Goal: Entertainment & Leisure: Consume media (video, audio)

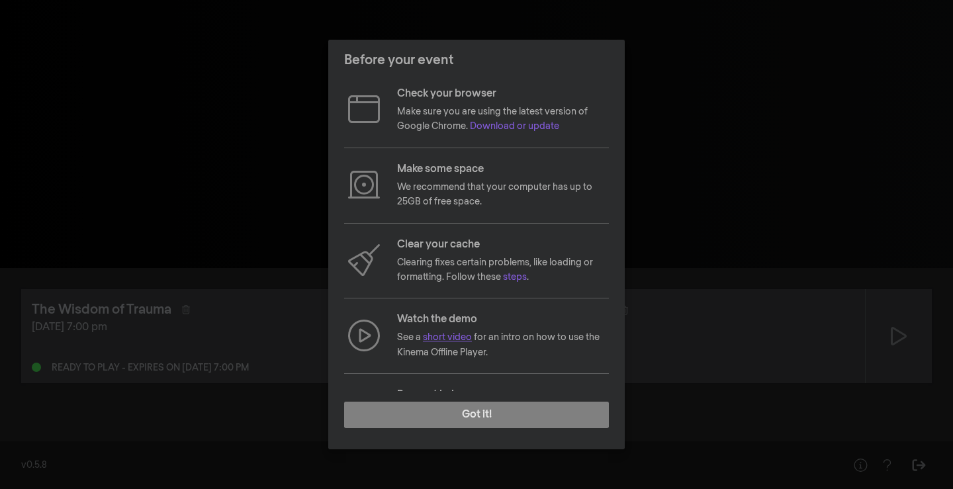
click at [450, 336] on link "short video" at bounding box center [447, 337] width 49 height 9
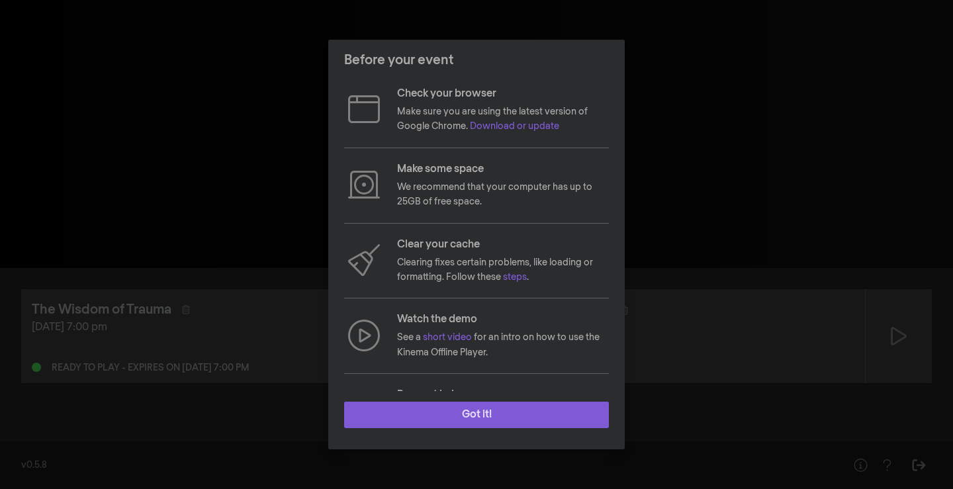
click at [522, 406] on button "Got it!" at bounding box center [476, 415] width 265 height 26
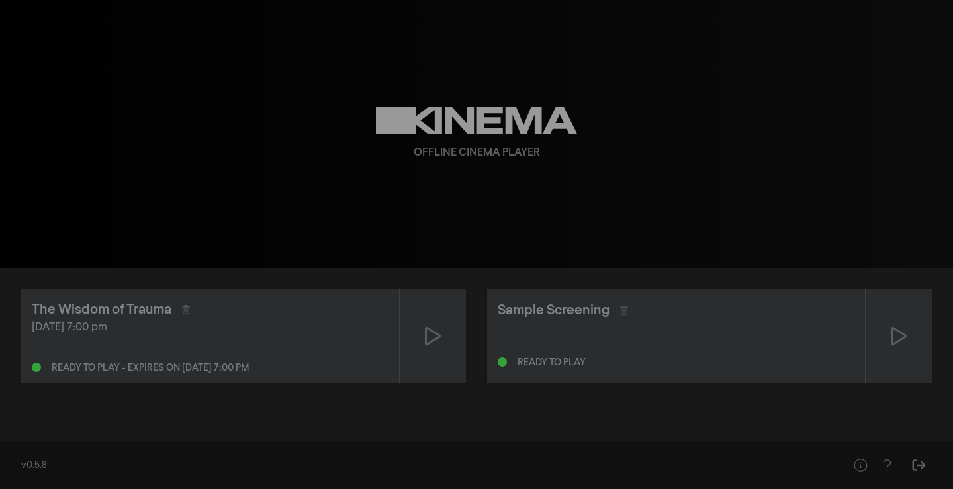
click at [380, 348] on div "[DATE] 7:00 pm Ready to play - expires on [DATE] 7:00 pm" at bounding box center [210, 346] width 357 height 53
click at [431, 336] on icon at bounding box center [433, 335] width 16 height 21
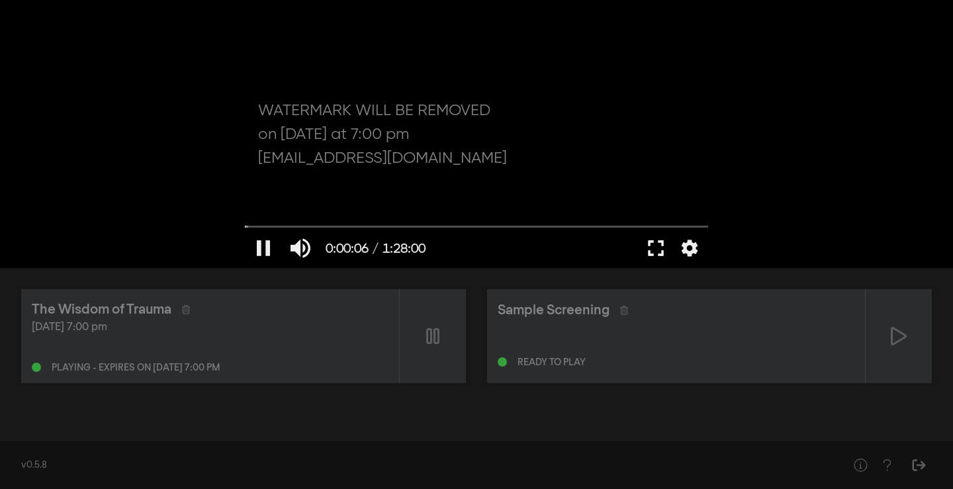
click at [649, 249] on button "fullscreen" at bounding box center [655, 248] width 37 height 40
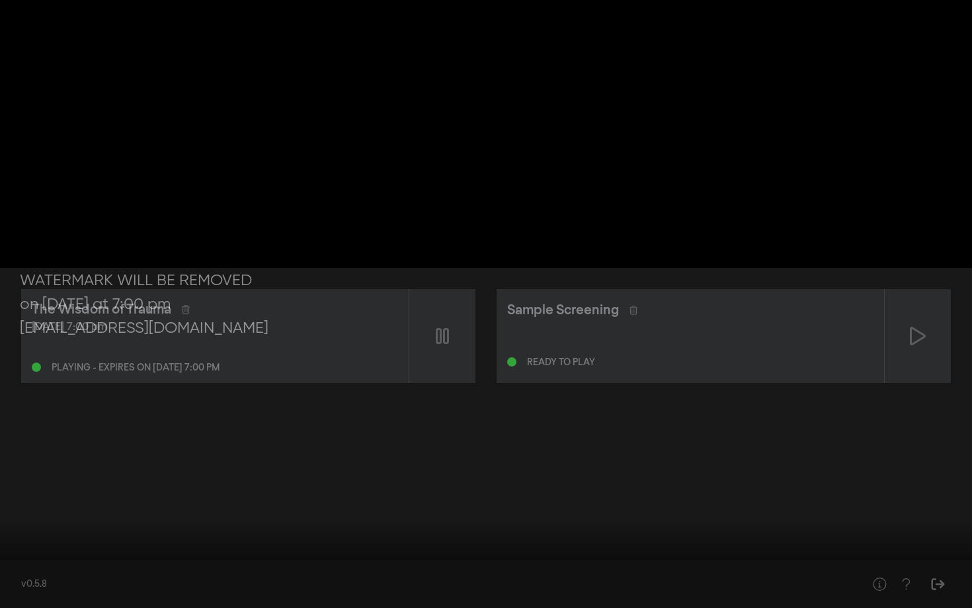
click at [949, 488] on button "settings" at bounding box center [947, 588] width 30 height 40
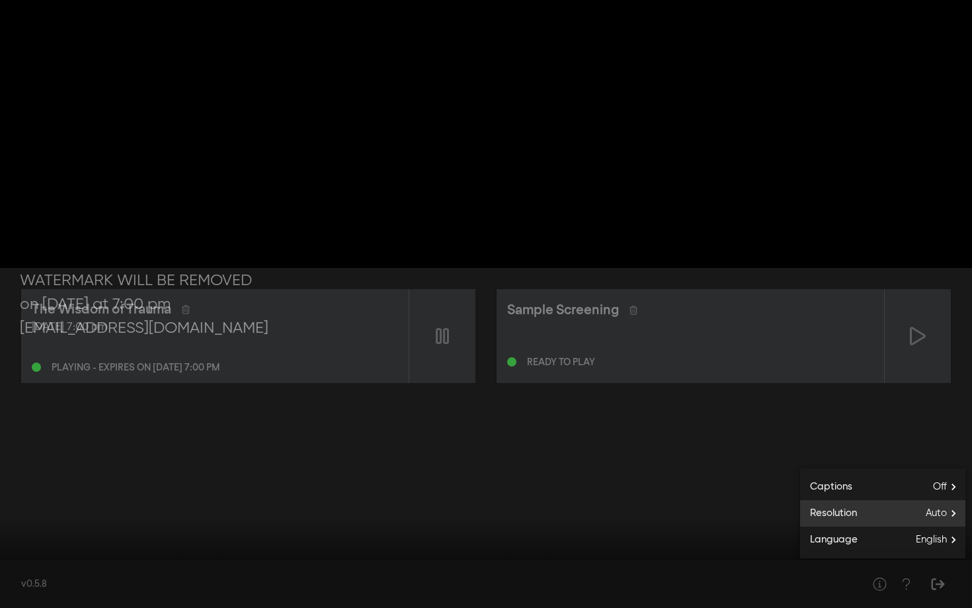
click at [931, 488] on span "Auto" at bounding box center [946, 513] width 40 height 20
click at [878, 488] on button "1080p" at bounding box center [882, 523] width 165 height 20
click at [902, 418] on div at bounding box center [486, 304] width 972 height 608
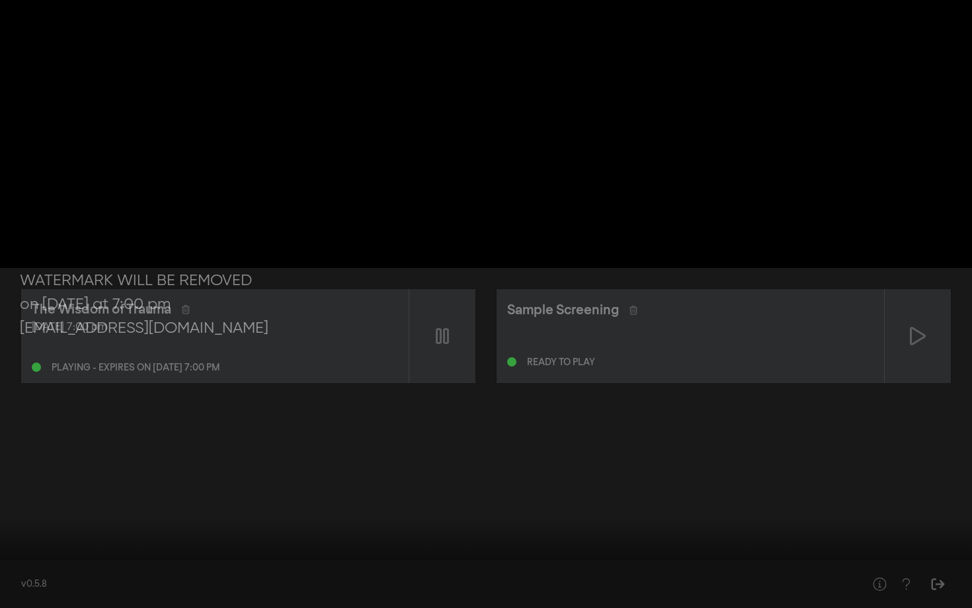
click at [944, 488] on button "settings" at bounding box center [947, 588] width 30 height 40
click at [23, 488] on button "pause" at bounding box center [25, 588] width 37 height 40
type input "23.736669"
